Goal: Task Accomplishment & Management: Manage account settings

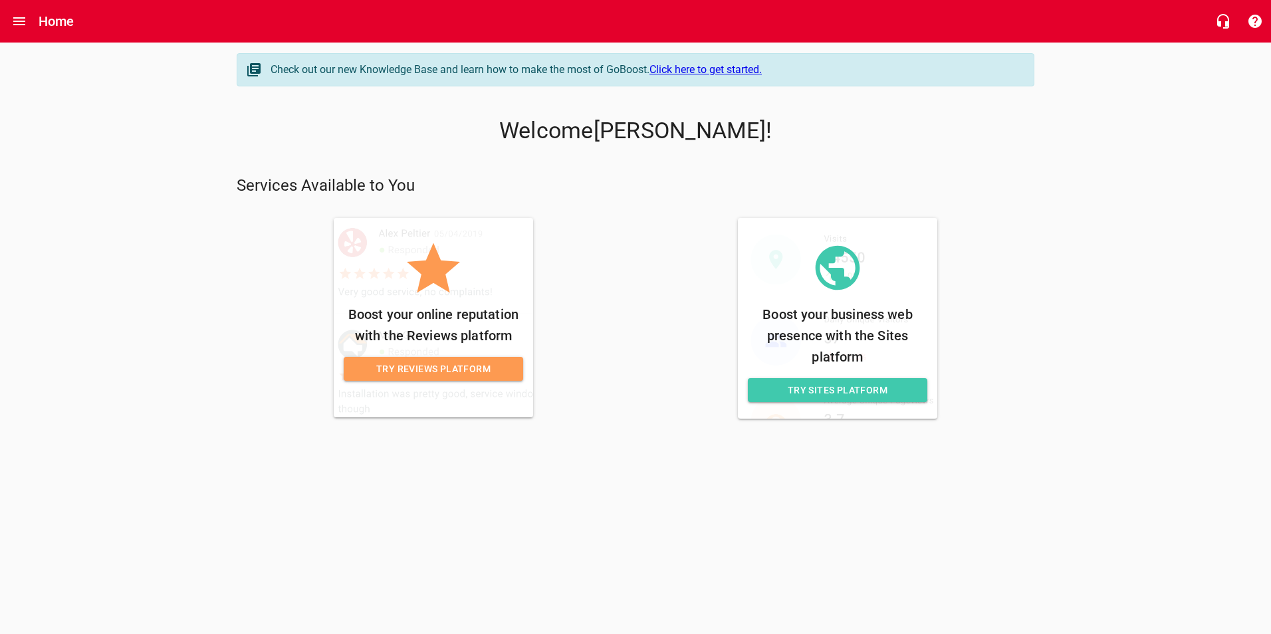
click at [729, 72] on link "Click here to get started." at bounding box center [706, 69] width 112 height 13
click at [14, 26] on icon "Open drawer" at bounding box center [19, 21] width 16 height 16
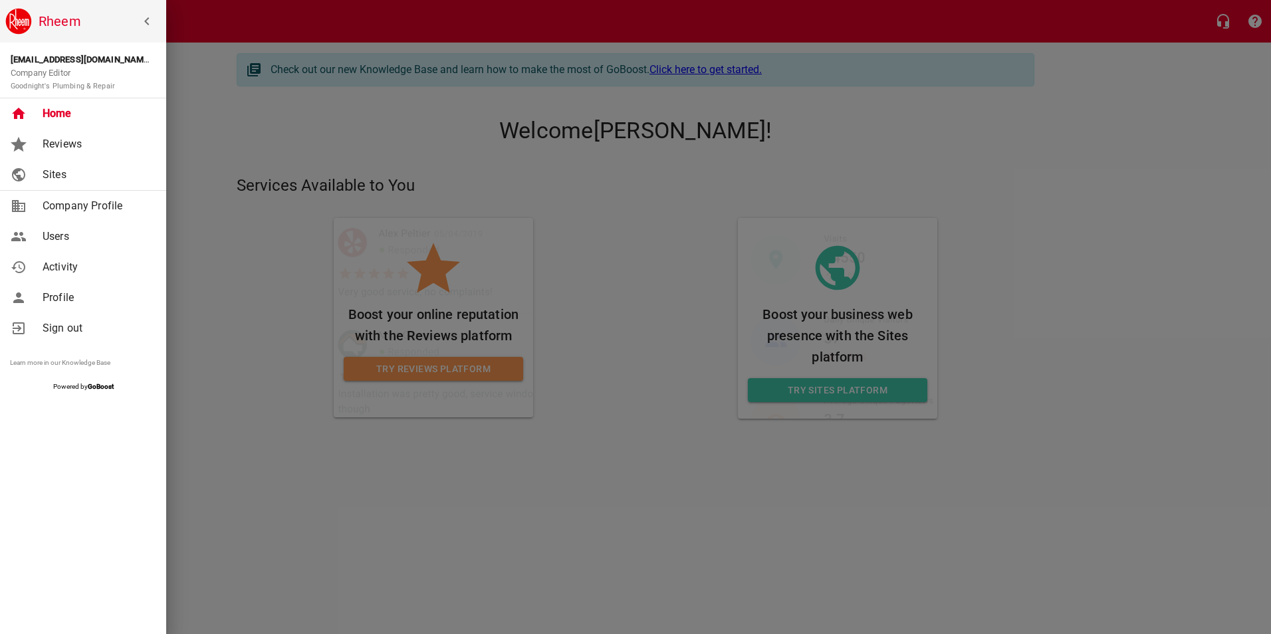
click at [51, 144] on span "Reviews" at bounding box center [97, 144] width 108 height 16
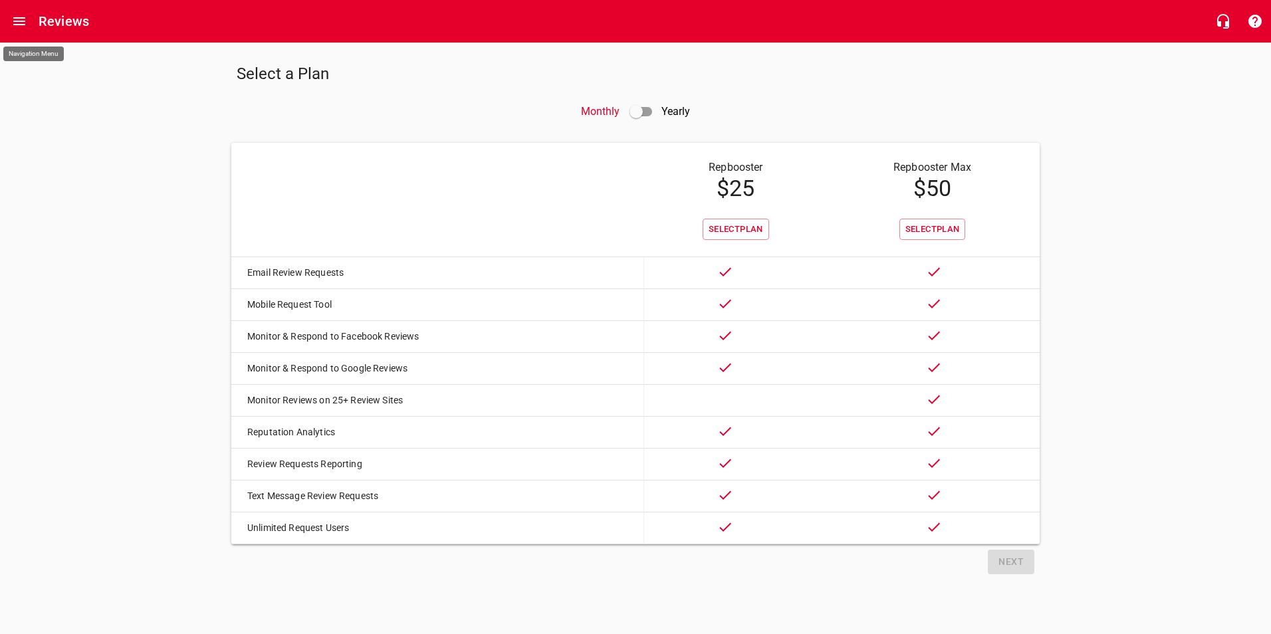
click at [11, 17] on button "Open drawer" at bounding box center [19, 21] width 32 height 32
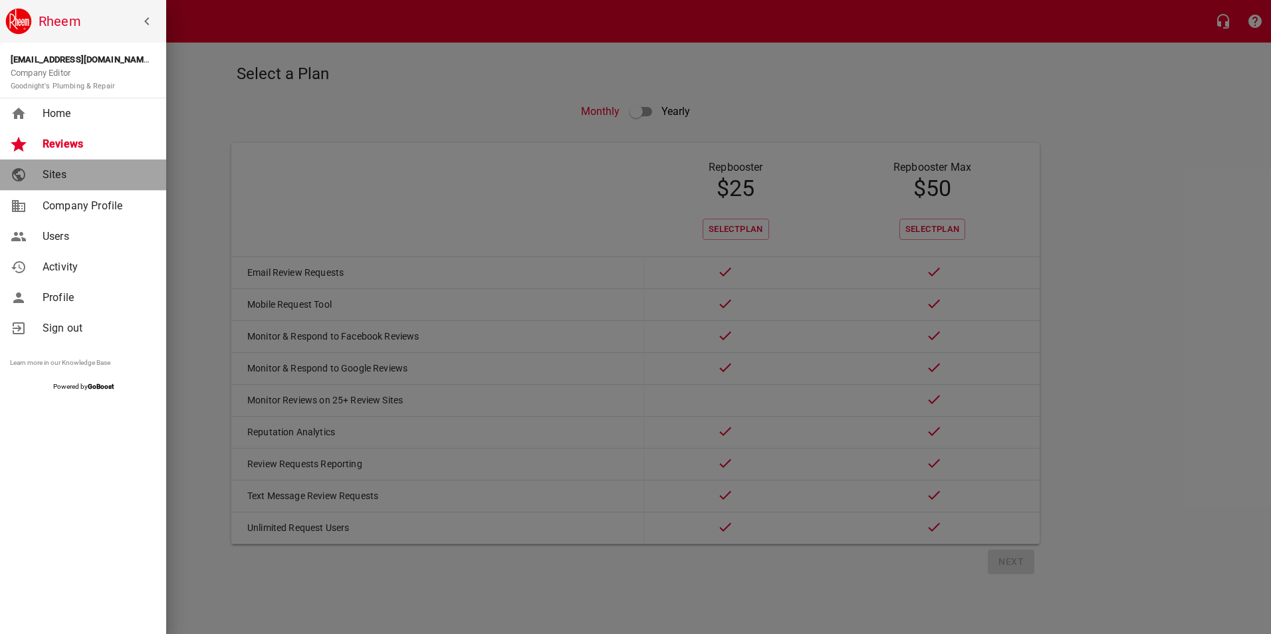
click at [49, 176] on span "Sites" at bounding box center [97, 175] width 108 height 16
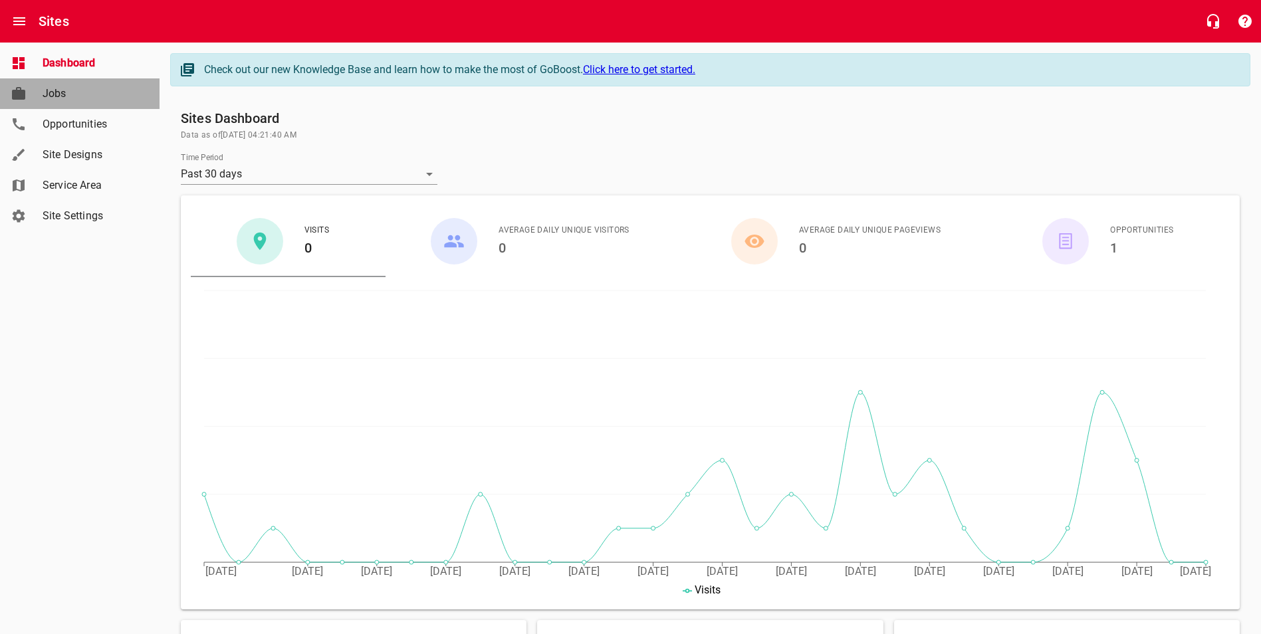
click at [60, 90] on span "Jobs" at bounding box center [93, 94] width 101 height 16
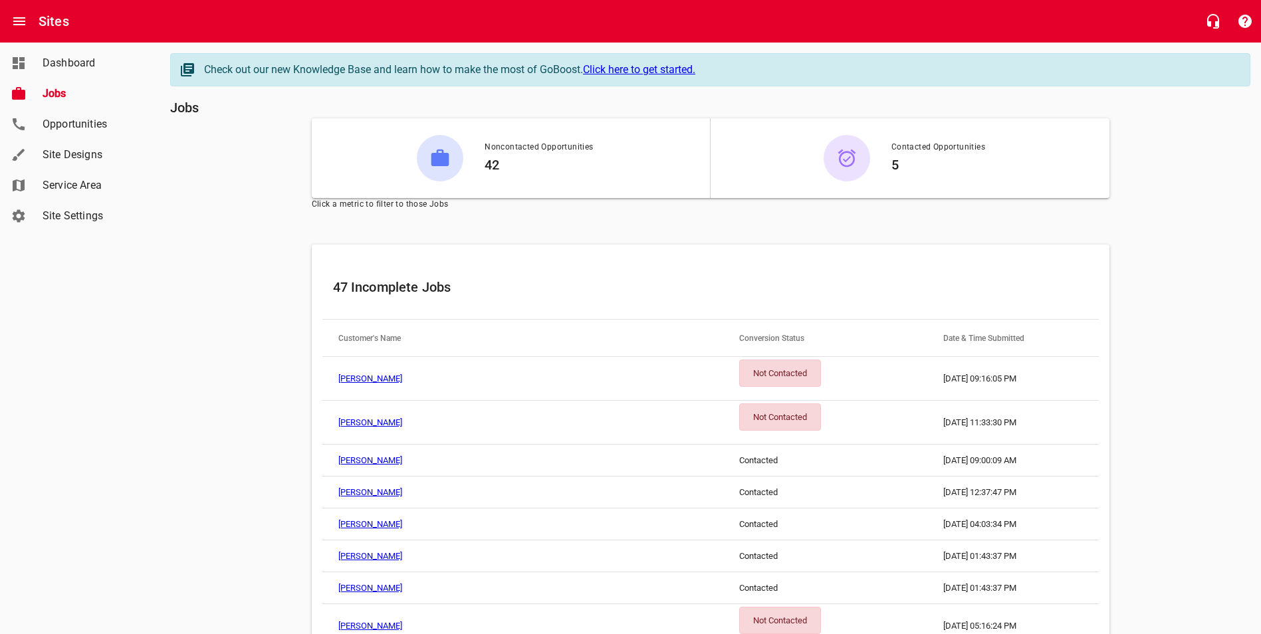
click at [360, 378] on link "[PERSON_NAME]" at bounding box center [370, 379] width 64 height 10
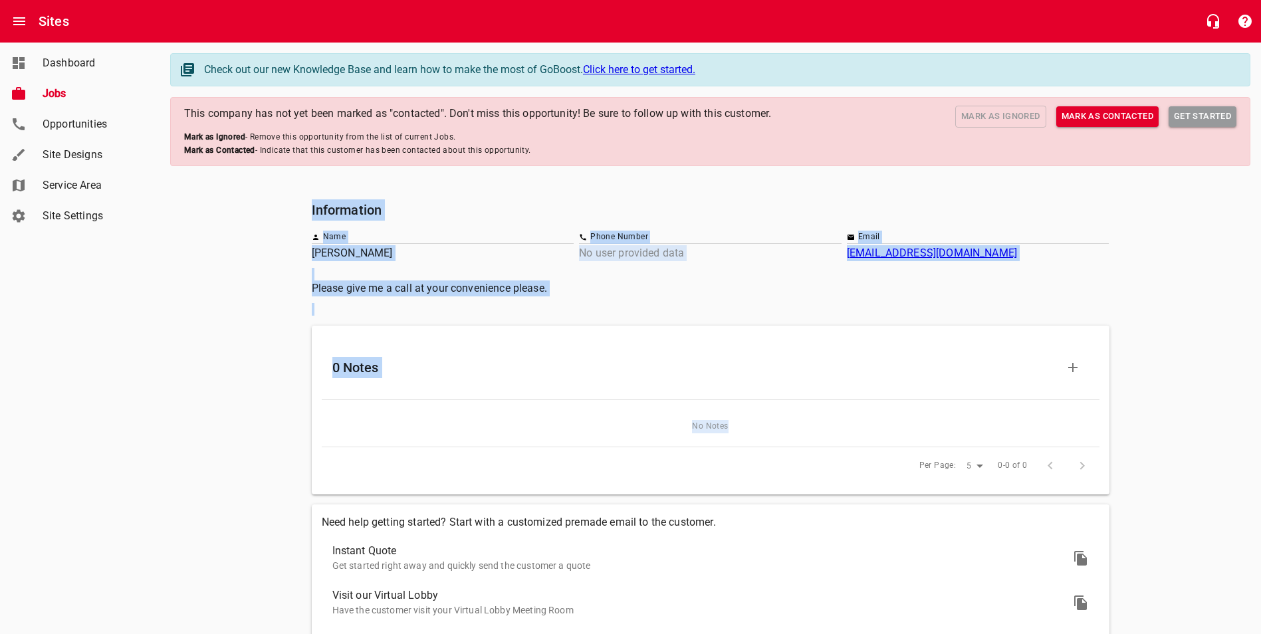
drag, startPoint x: 301, startPoint y: 203, endPoint x: 1111, endPoint y: 443, distance: 844.4
click at [1111, 443] on div "Information Name [PERSON_NAME] Phone Number No user provided data Email [EMAIL_…" at bounding box center [710, 464] width 1080 height 541
drag, startPoint x: 1111, startPoint y: 443, endPoint x: 1213, endPoint y: 249, distance: 219.5
click at [1213, 249] on div "Information Name [PERSON_NAME] Phone Number No user provided data Email [EMAIL_…" at bounding box center [710, 464] width 1080 height 541
drag, startPoint x: 305, startPoint y: 205, endPoint x: 1053, endPoint y: 314, distance: 755.8
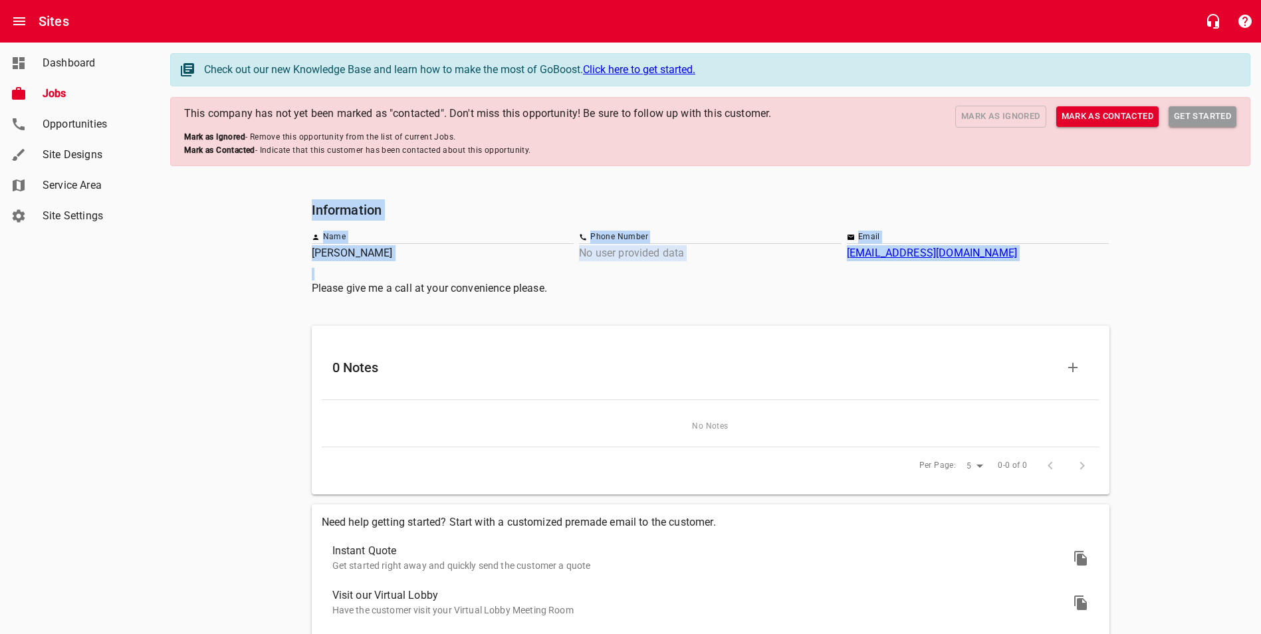
click at [1053, 314] on div "Information Name [PERSON_NAME] Phone Number No user provided data Email [EMAIL_…" at bounding box center [710, 464] width 1080 height 541
copy div "Information Name [PERSON_NAME] Phone Number No user provided data Email [EMAIL_…"
click at [57, 100] on span "Jobs" at bounding box center [93, 94] width 101 height 16
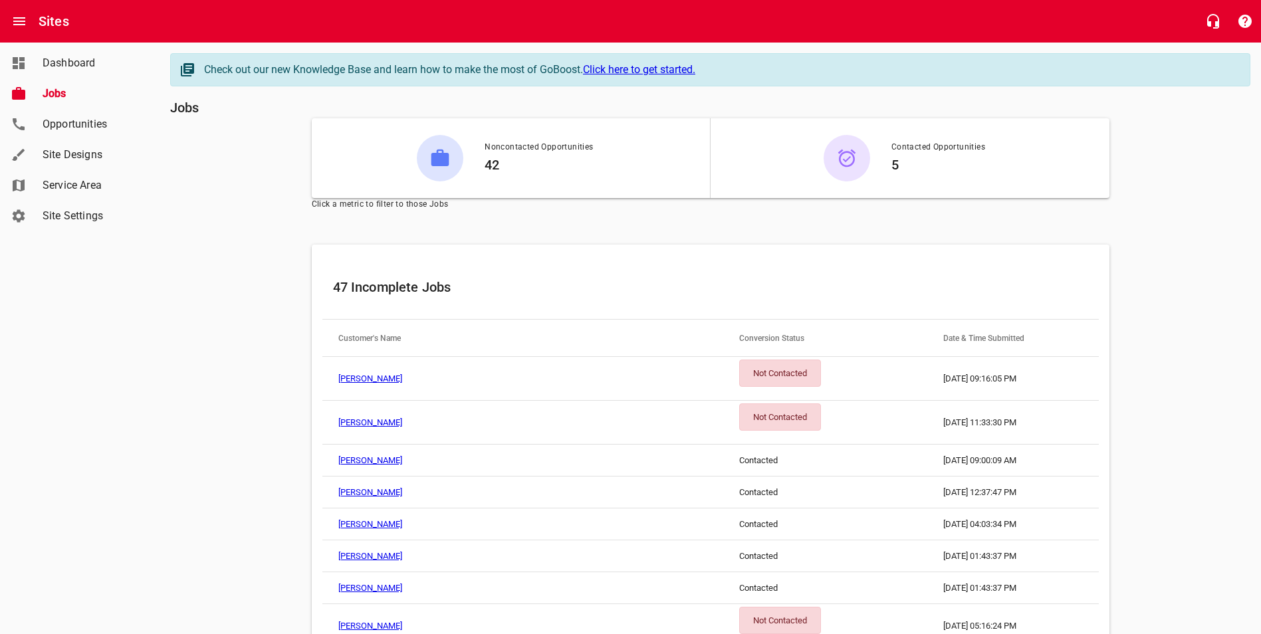
click at [739, 370] on div "Not Contacted" at bounding box center [780, 373] width 82 height 27
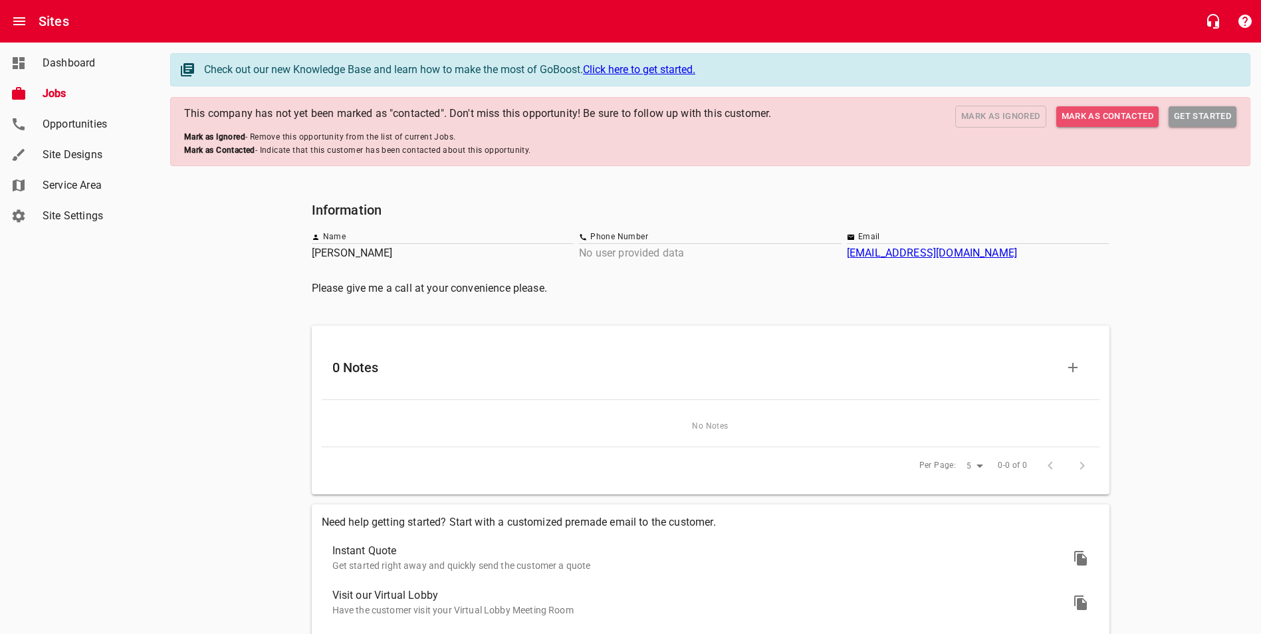
click at [1126, 120] on span "Mark as Contacted" at bounding box center [1108, 116] width 92 height 15
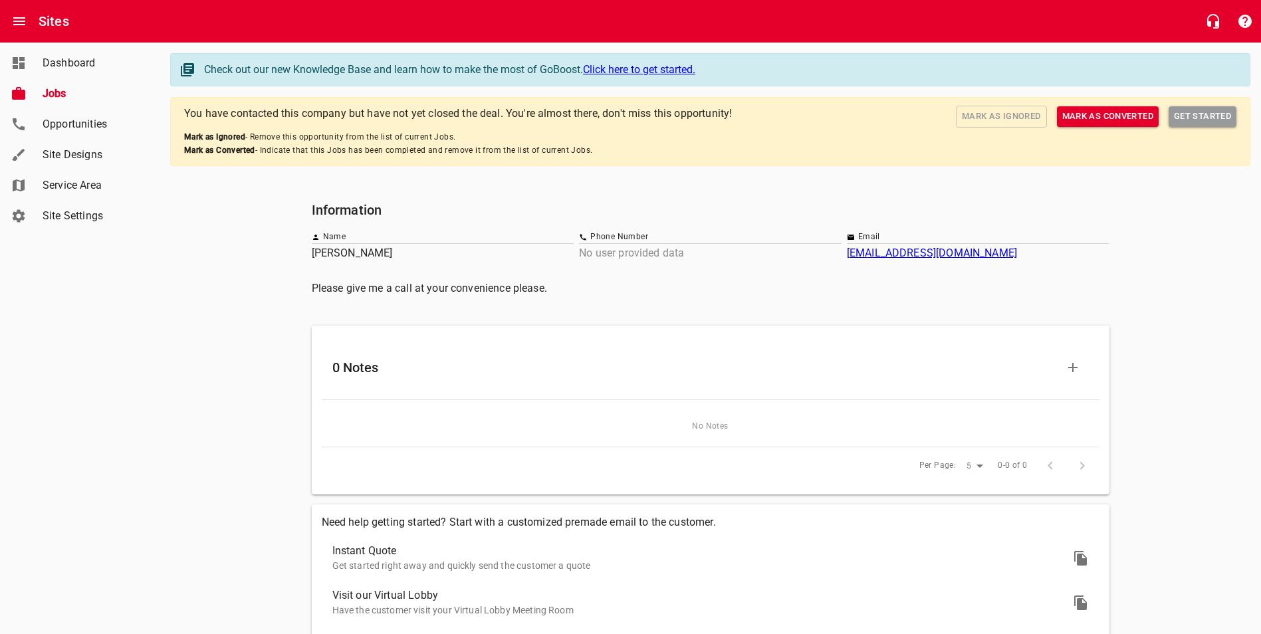
click at [49, 90] on span "Jobs" at bounding box center [93, 94] width 101 height 16
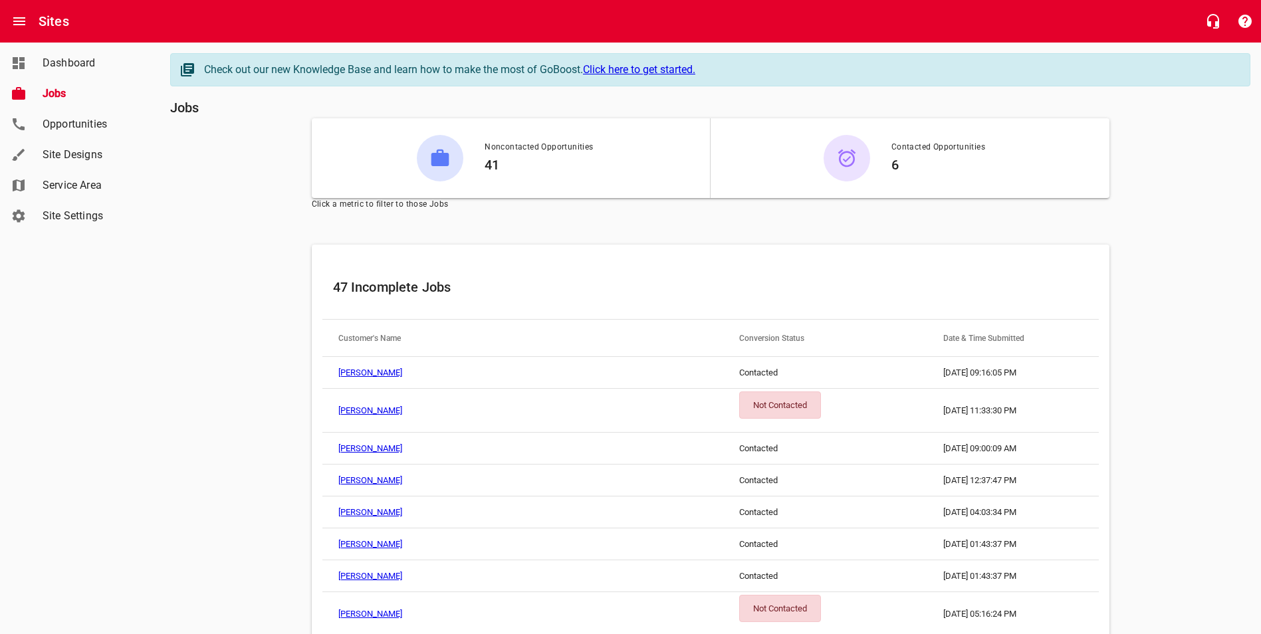
click at [739, 400] on div "Not Contacted" at bounding box center [780, 405] width 82 height 27
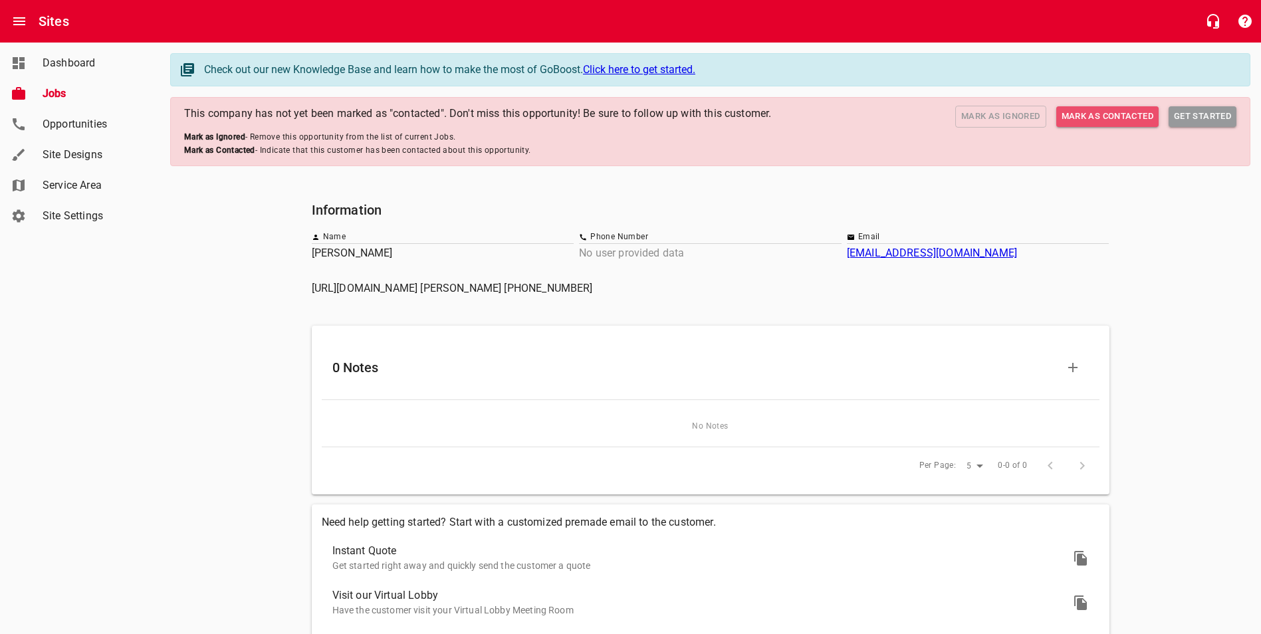
click at [1120, 118] on span "Mark as Contacted" at bounding box center [1108, 116] width 92 height 15
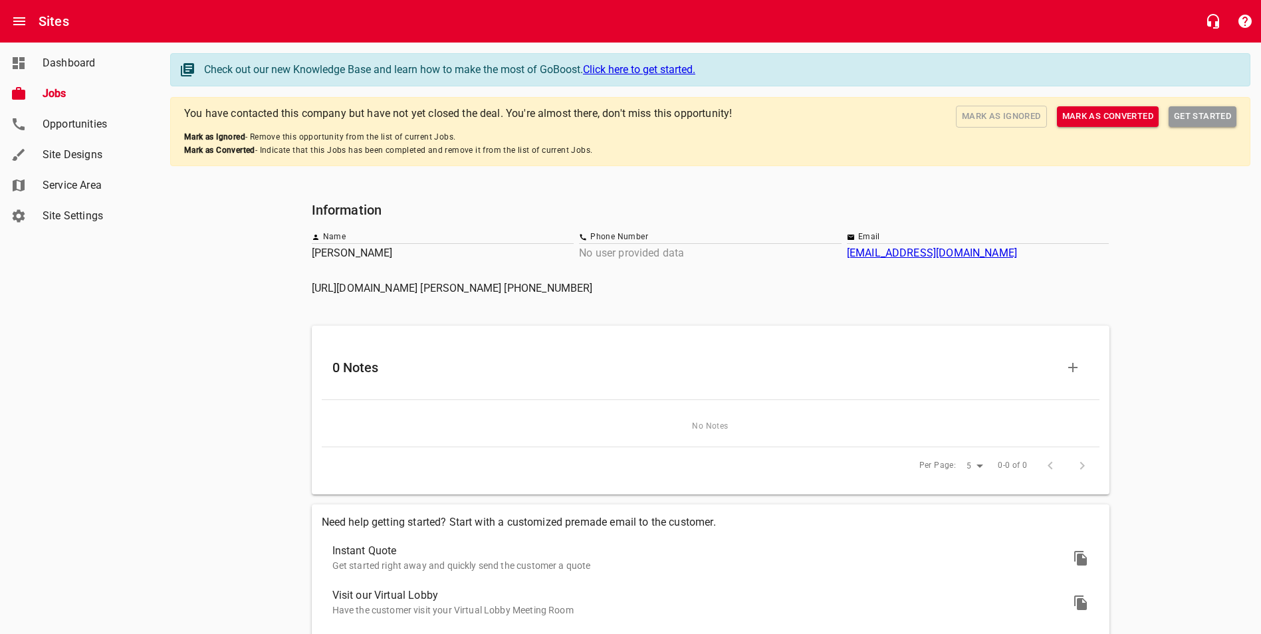
click at [55, 90] on span "Jobs" at bounding box center [93, 94] width 101 height 16
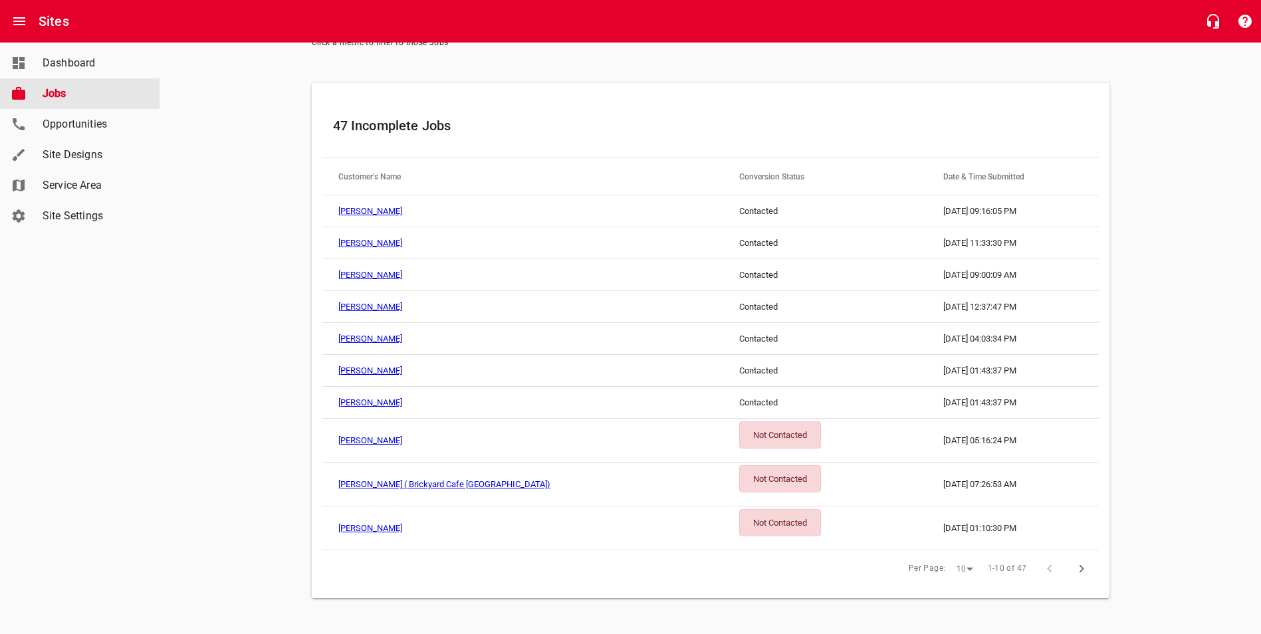
scroll to position [164, 0]
click at [739, 421] on div "Not Contacted" at bounding box center [780, 434] width 82 height 27
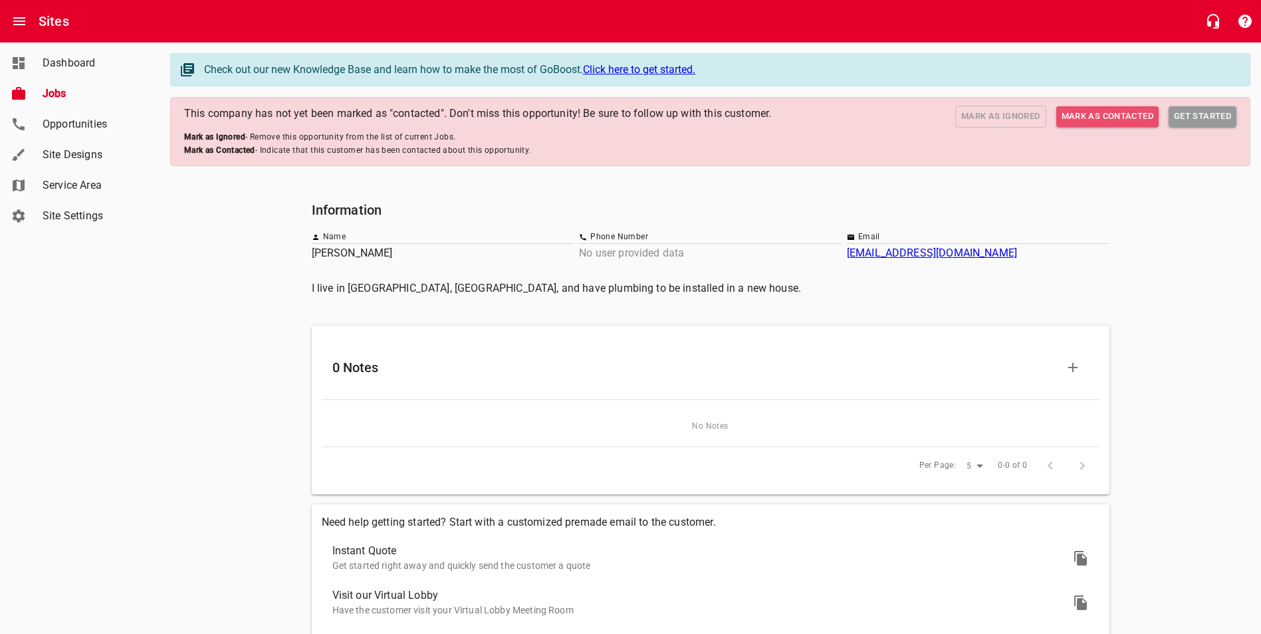
click at [1080, 110] on span "Mark as Contacted" at bounding box center [1108, 116] width 92 height 15
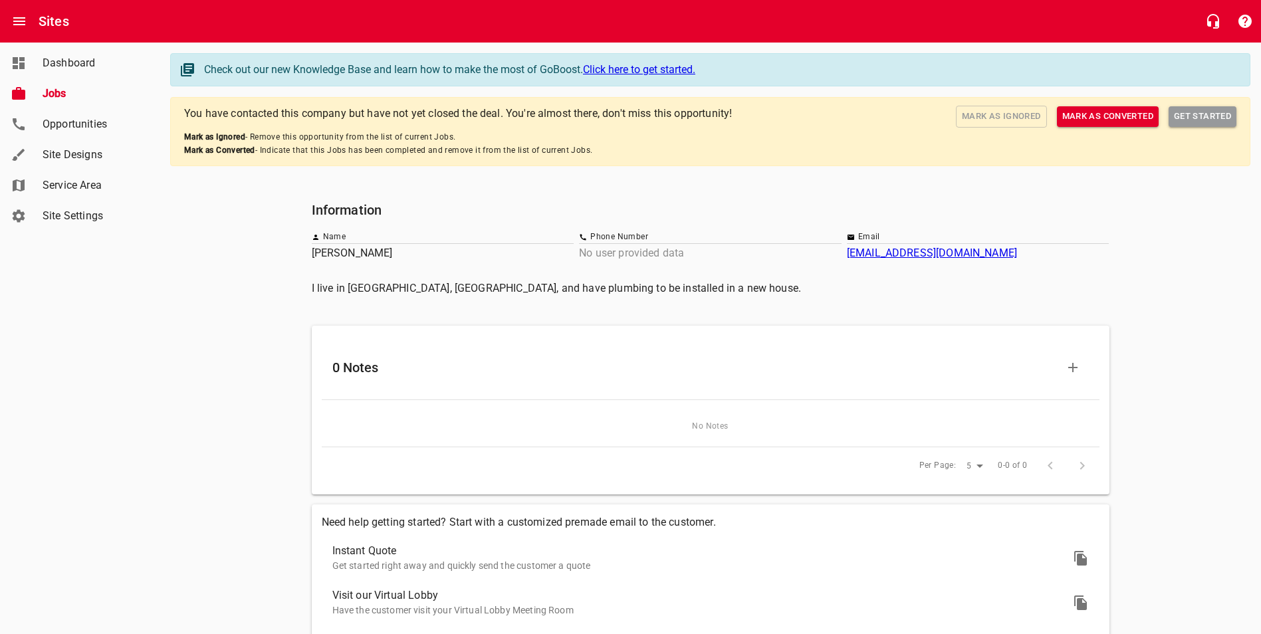
click at [47, 89] on span "Jobs" at bounding box center [93, 94] width 101 height 16
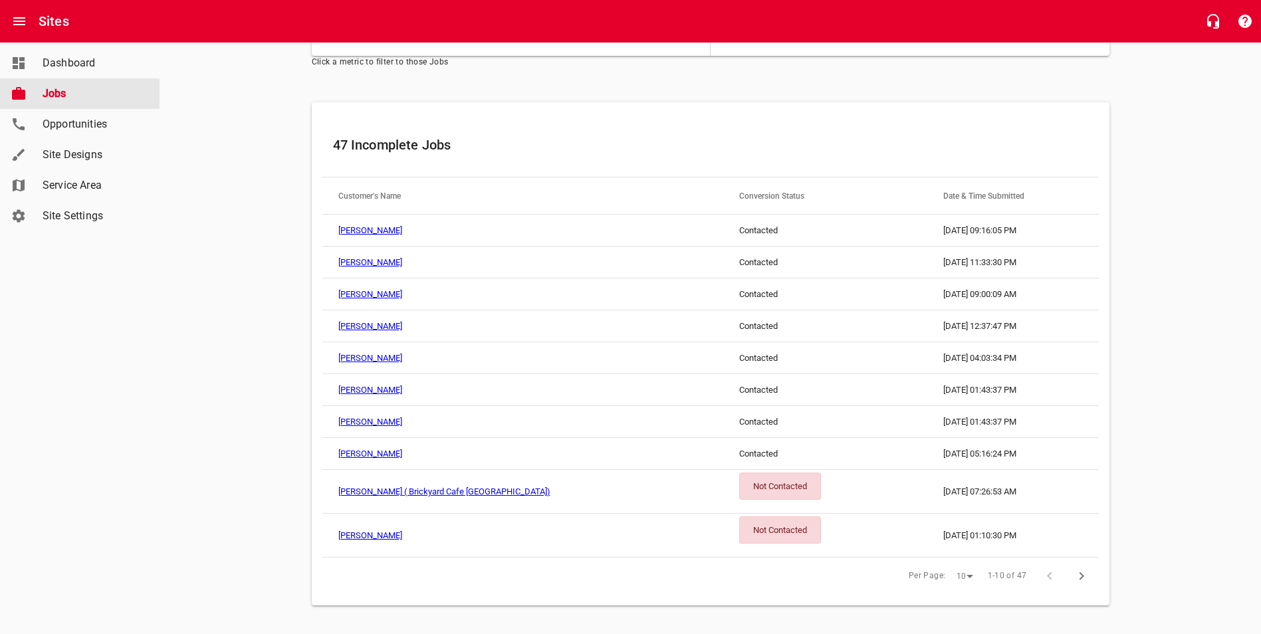
scroll to position [152, 0]
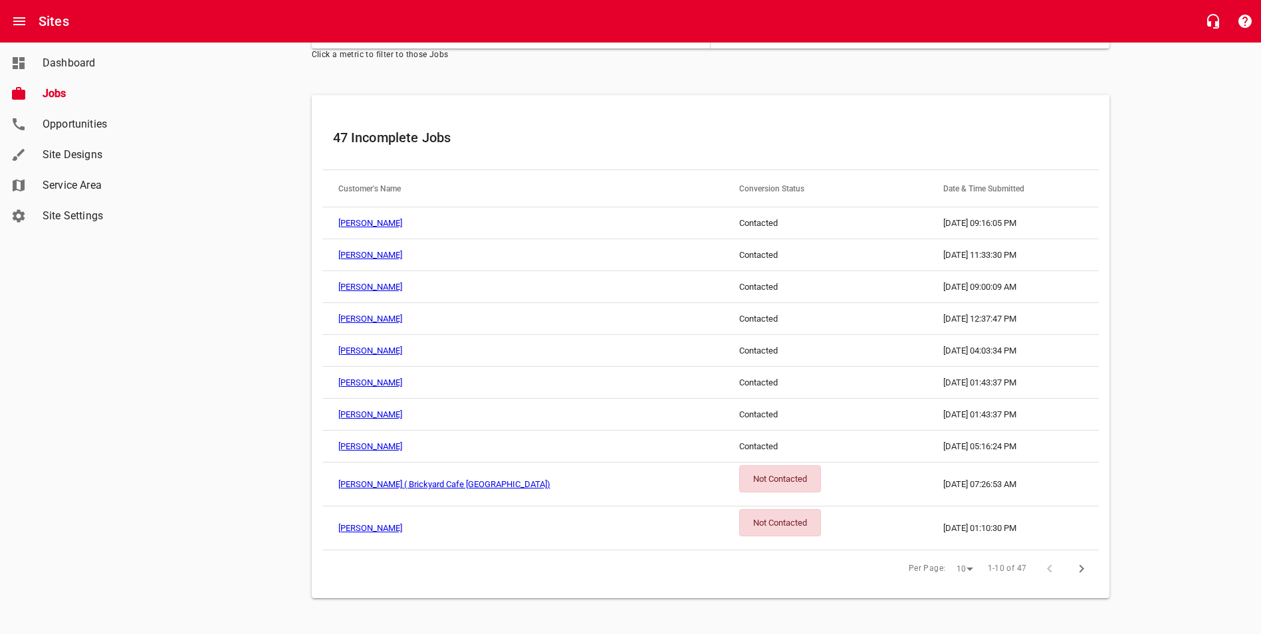
click at [739, 469] on div "Not Contacted" at bounding box center [780, 478] width 82 height 27
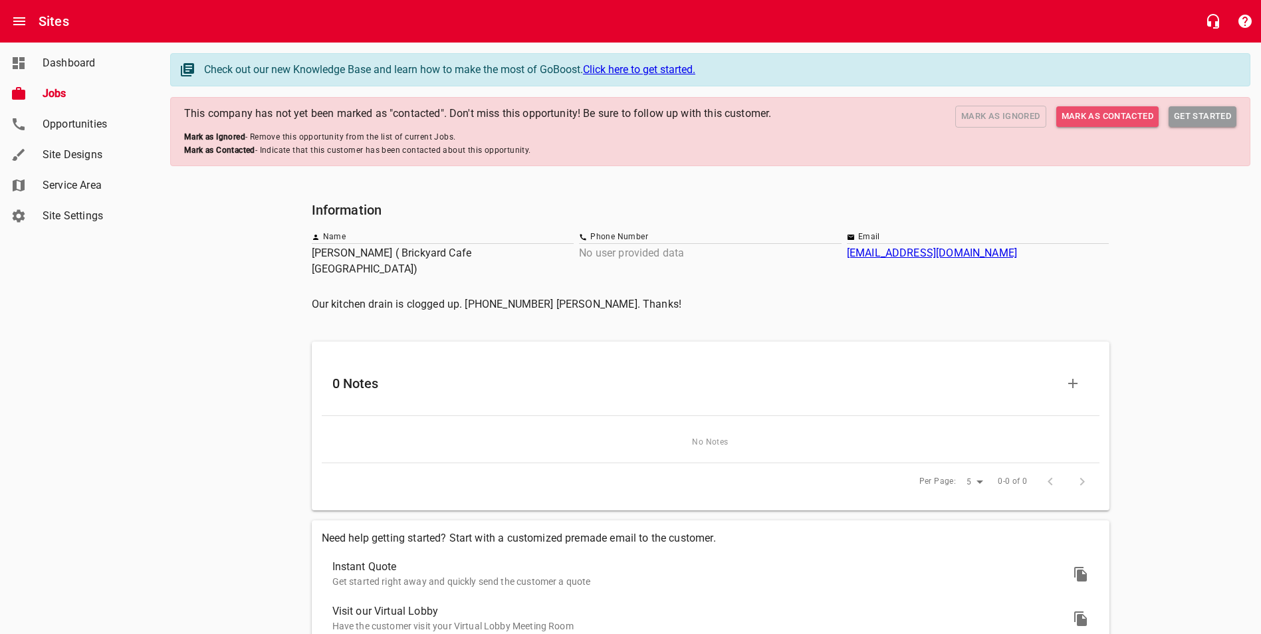
click at [1118, 117] on span "Mark as Contacted" at bounding box center [1108, 116] width 92 height 15
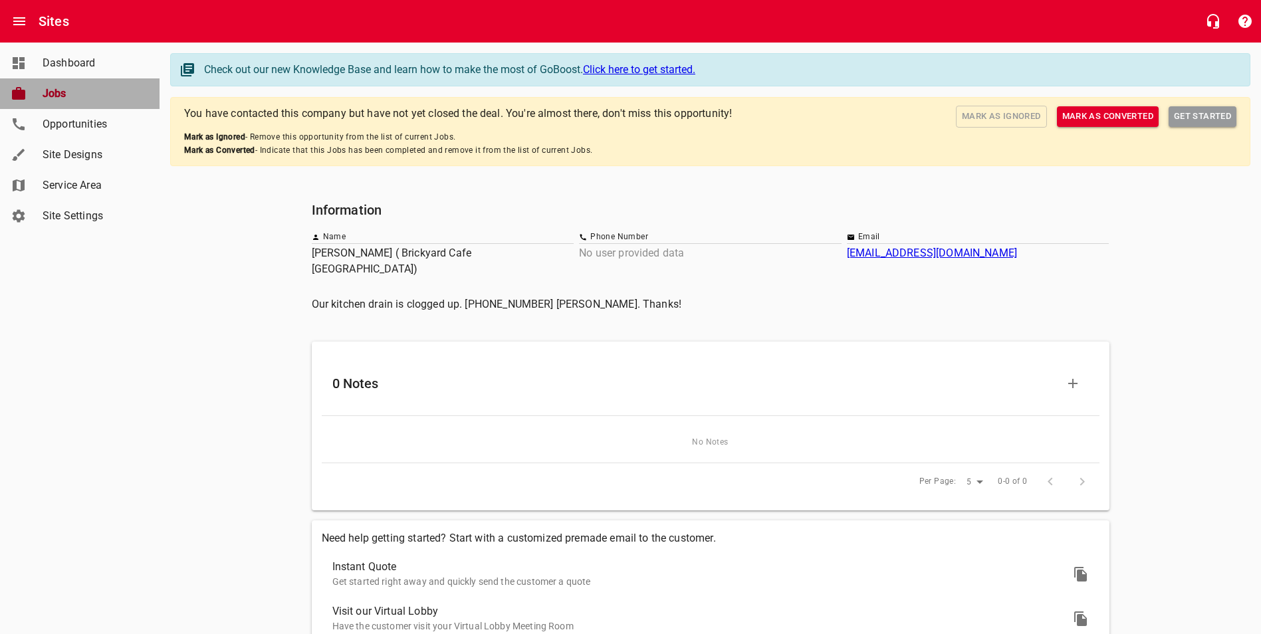
click at [59, 97] on span "Jobs" at bounding box center [93, 94] width 101 height 16
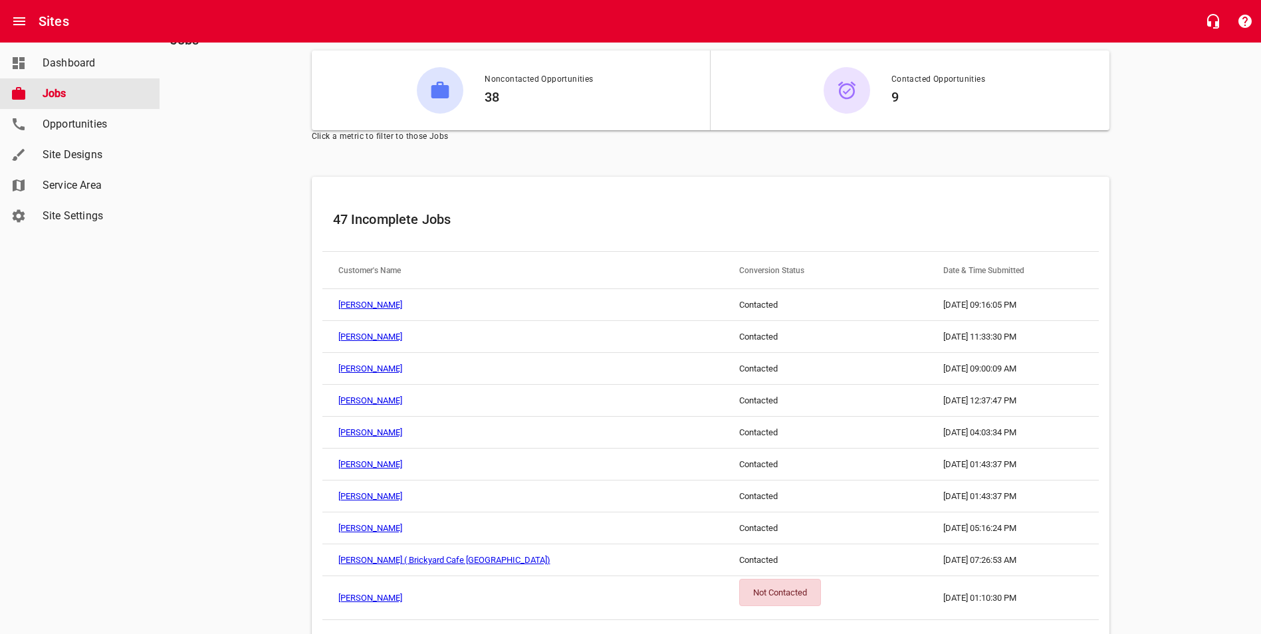
scroll to position [140, 0]
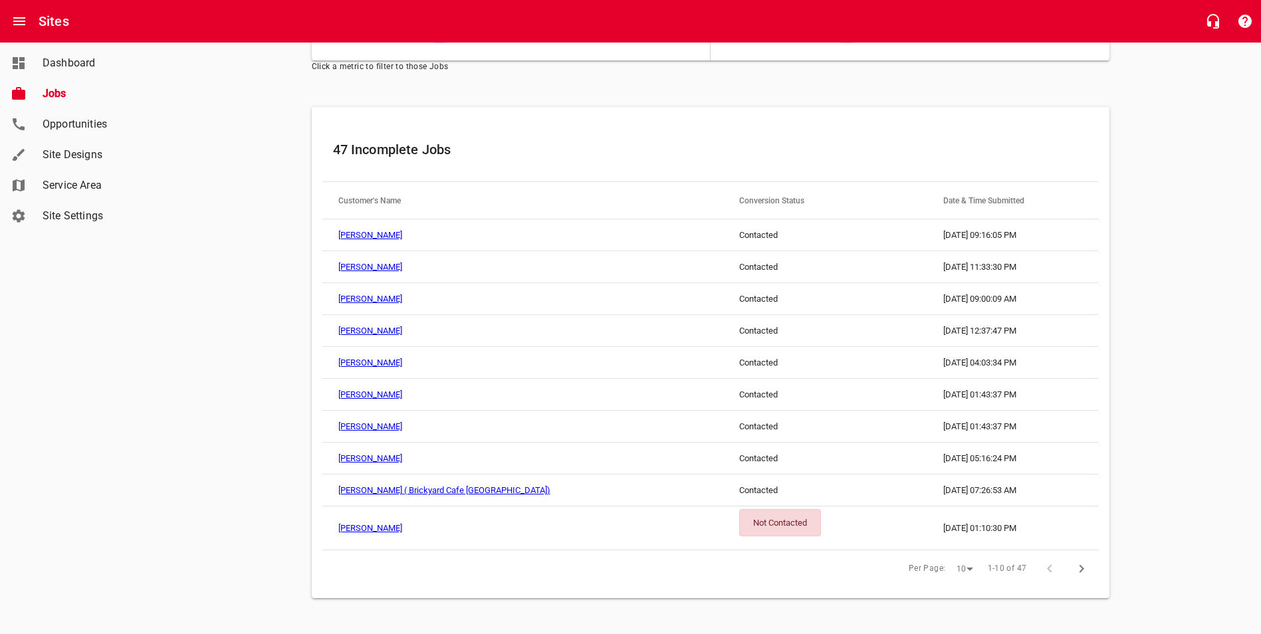
click at [739, 523] on div "Not Contacted" at bounding box center [780, 522] width 82 height 27
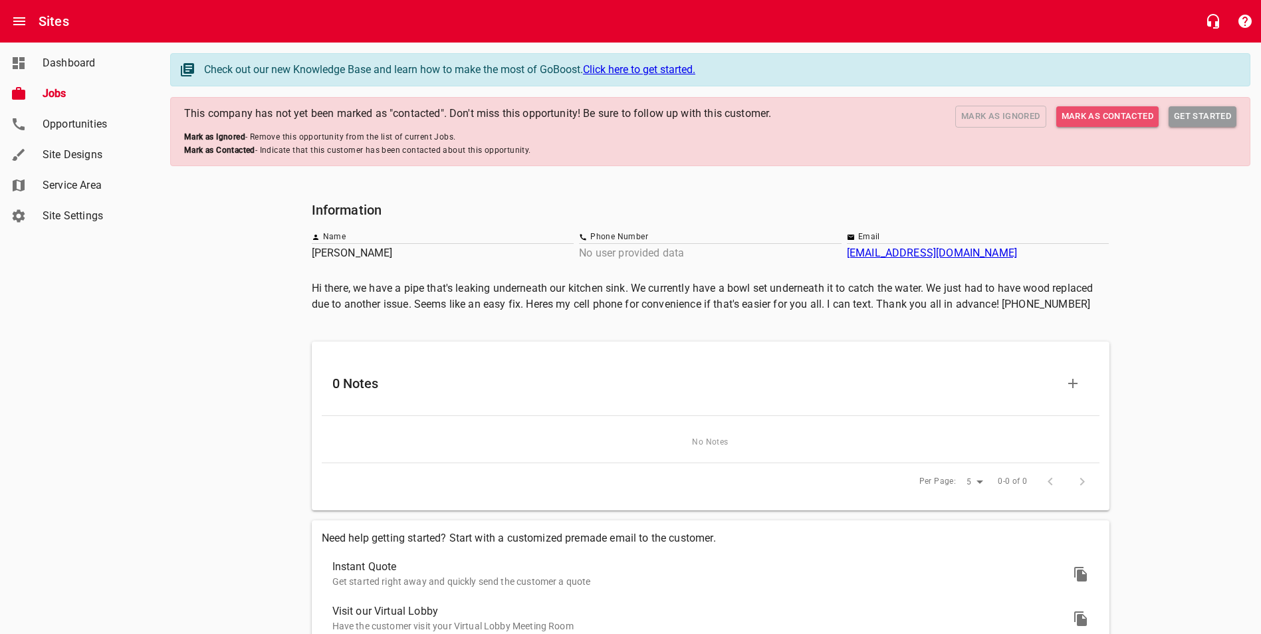
click at [1075, 125] on button "Mark as Contacted" at bounding box center [1107, 116] width 102 height 21
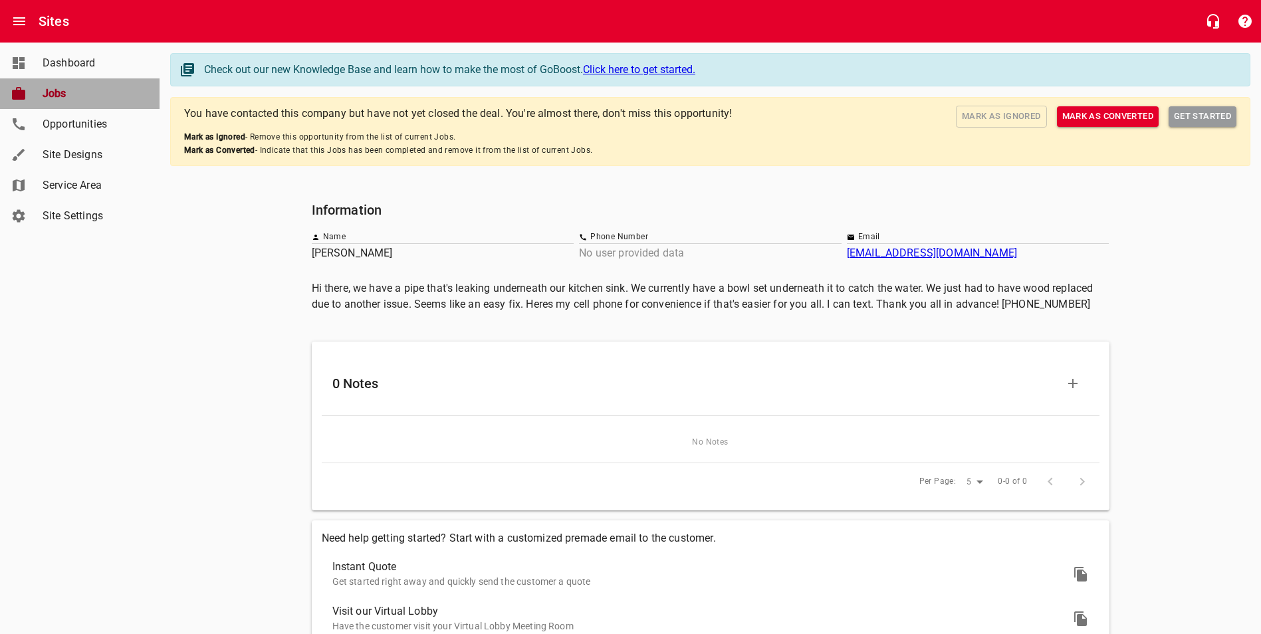
click at [48, 87] on span "Jobs" at bounding box center [93, 94] width 101 height 16
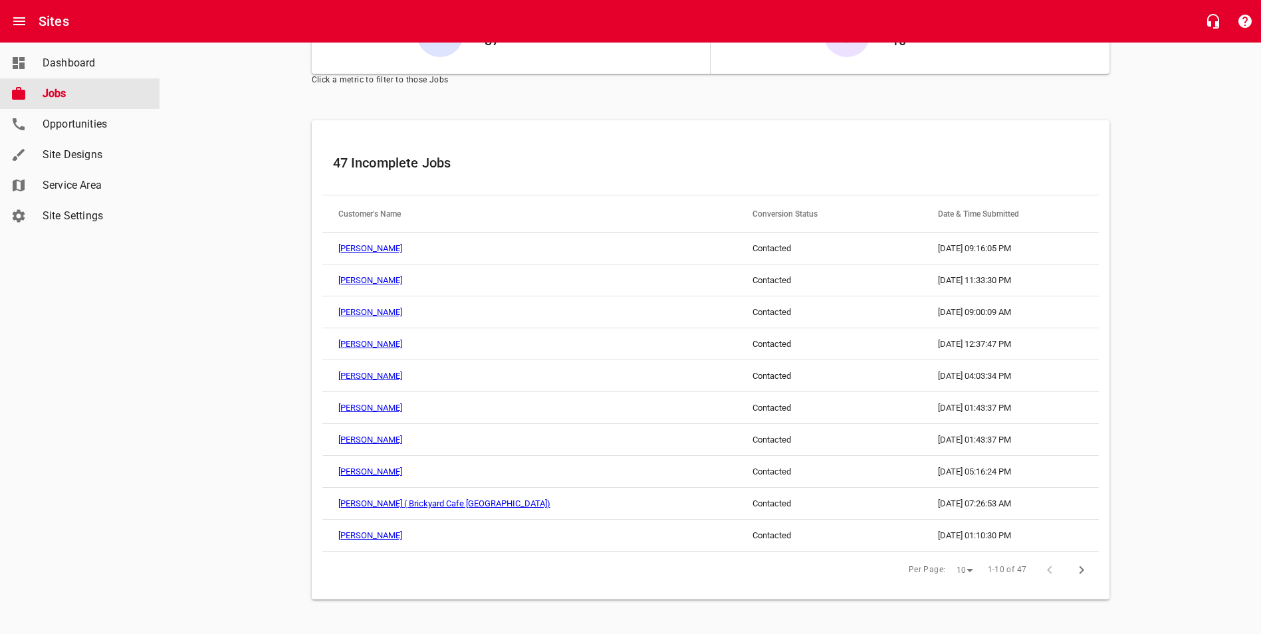
scroll to position [128, 0]
click at [1080, 568] on icon "button" at bounding box center [1082, 569] width 16 height 16
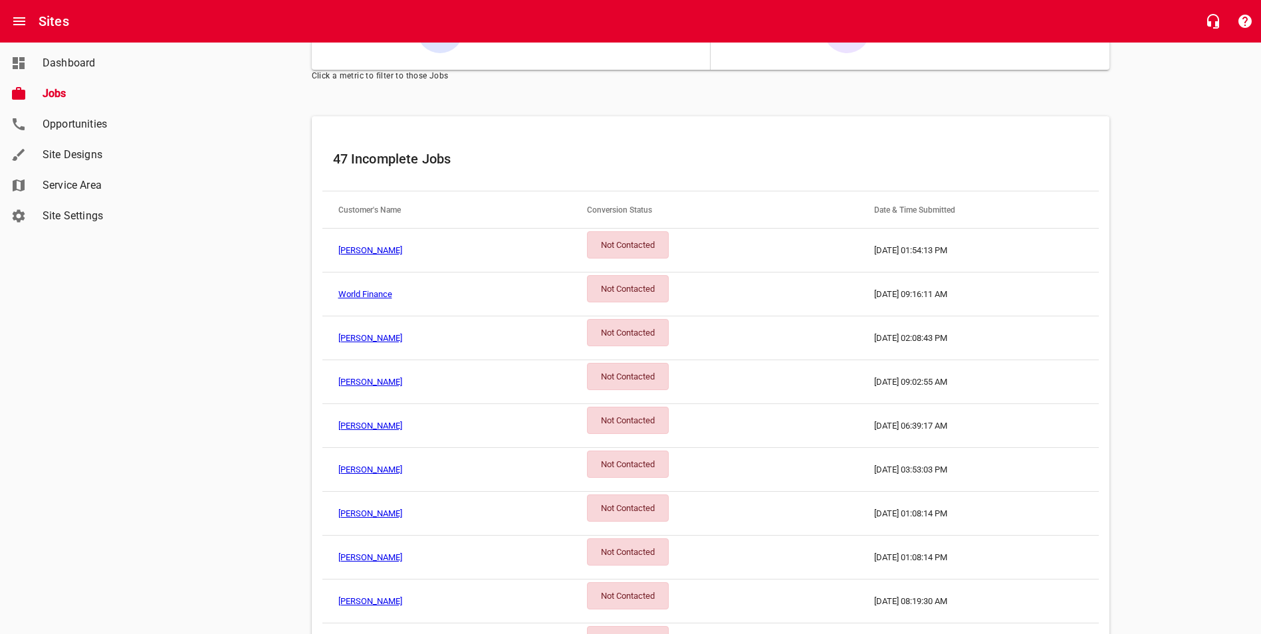
click at [654, 245] on div "Not Contacted" at bounding box center [628, 244] width 82 height 27
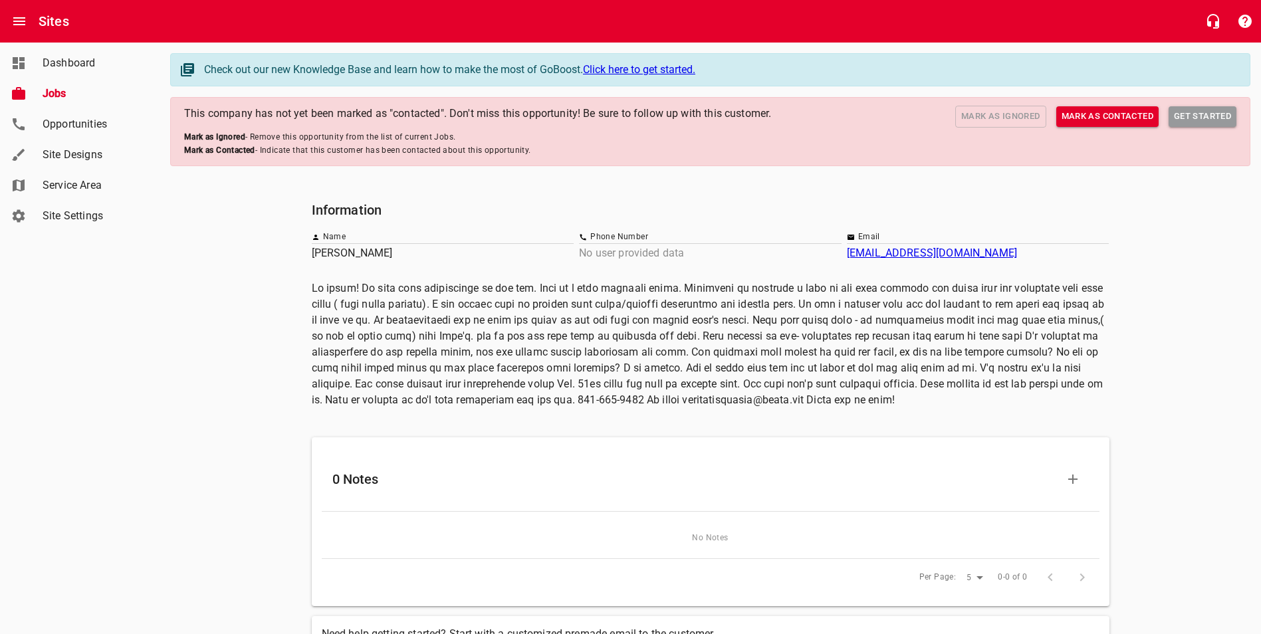
click at [1134, 114] on span "Mark as Contacted" at bounding box center [1108, 116] width 92 height 15
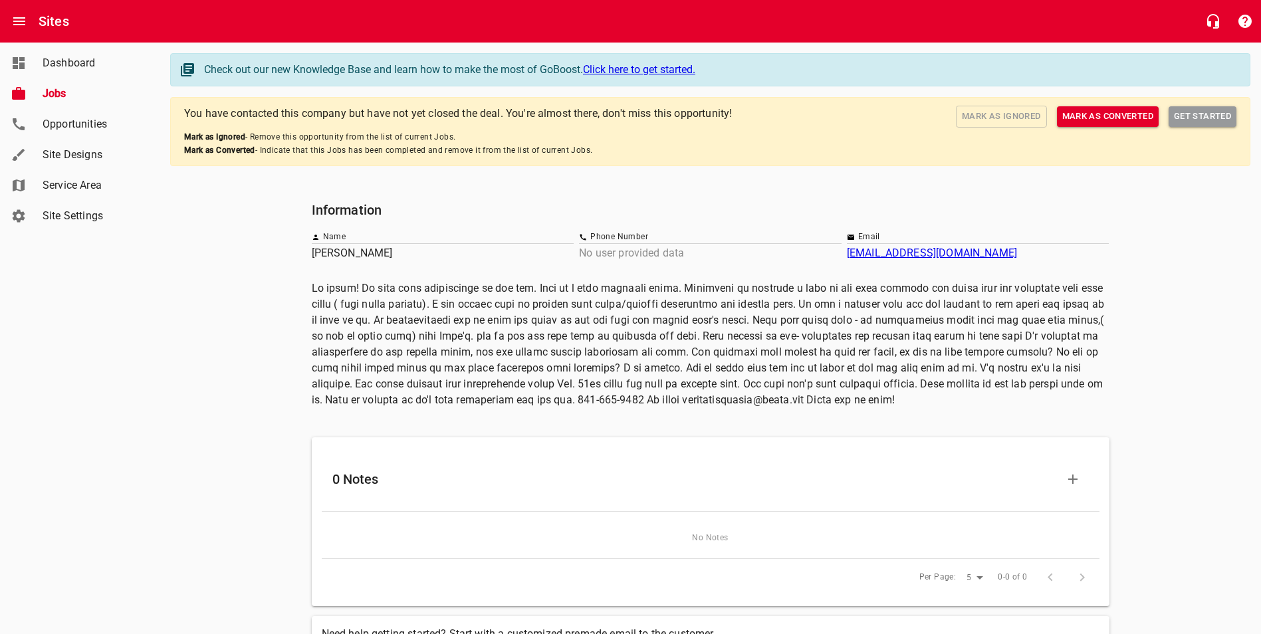
click at [41, 62] on div "Dashboard" at bounding box center [93, 63] width 112 height 16
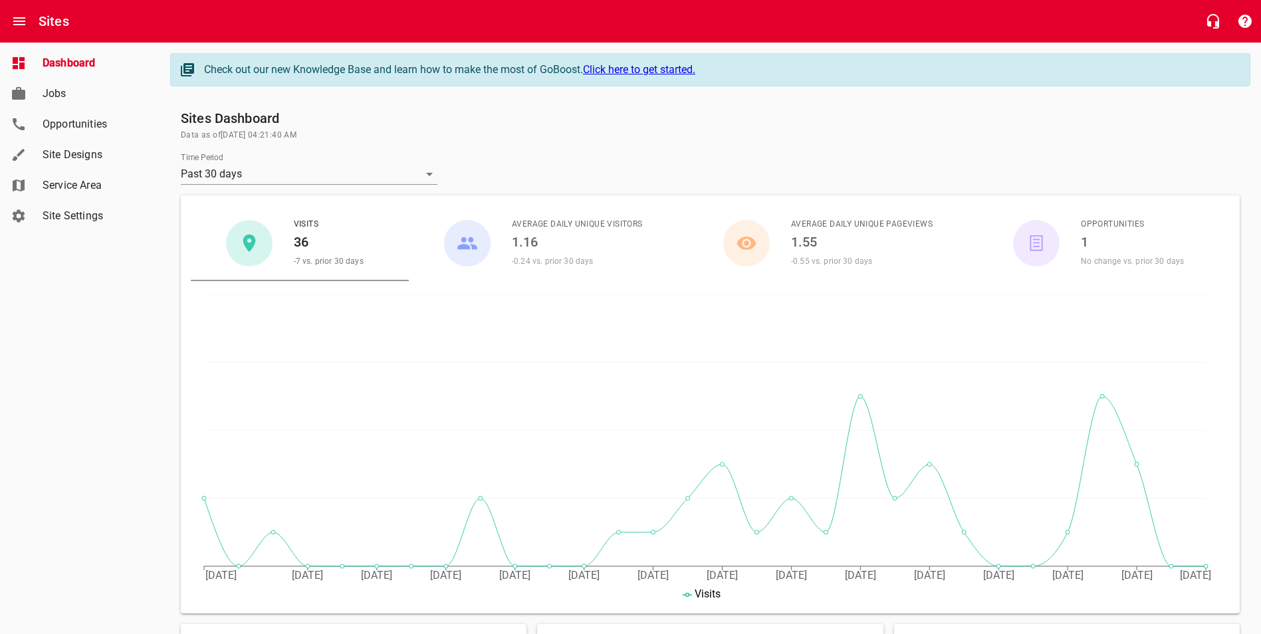
click at [61, 86] on span "Jobs" at bounding box center [93, 94] width 101 height 16
